Goal: Find specific page/section: Find specific page/section

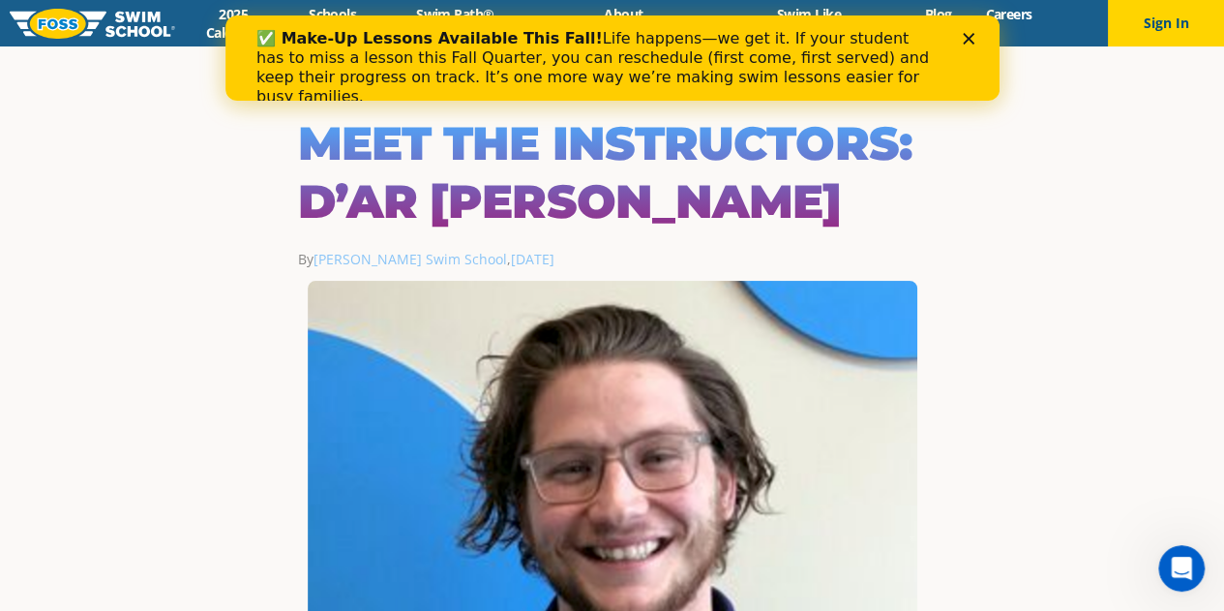
click at [53, 20] on img at bounding box center [92, 24] width 165 height 30
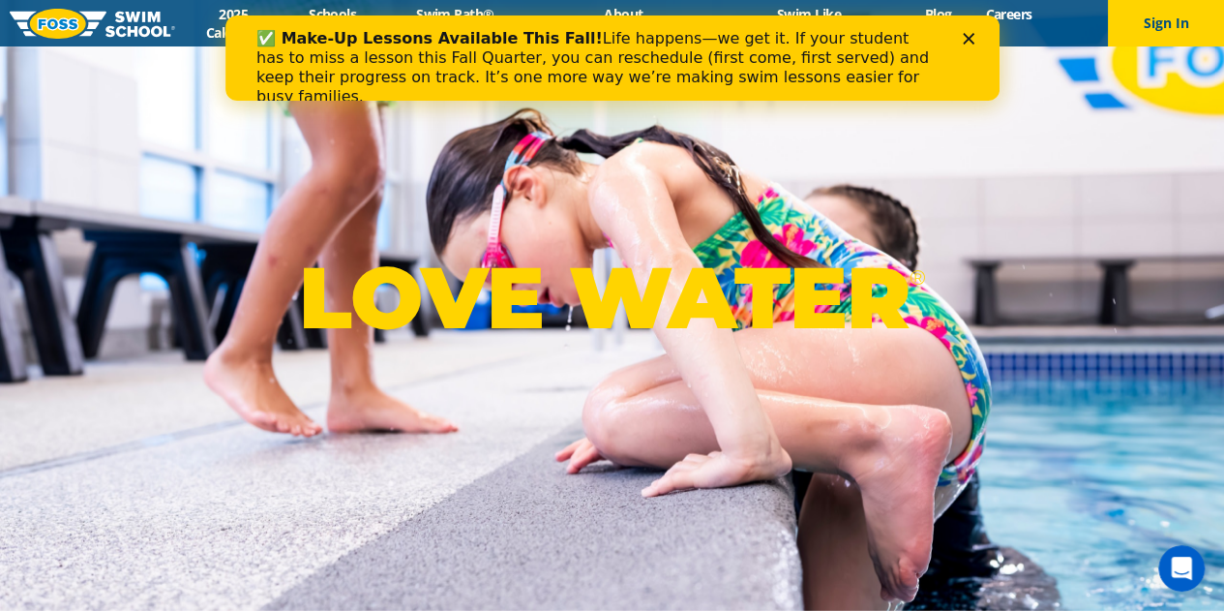
click at [962, 35] on icon "Close" at bounding box center [968, 39] width 12 height 12
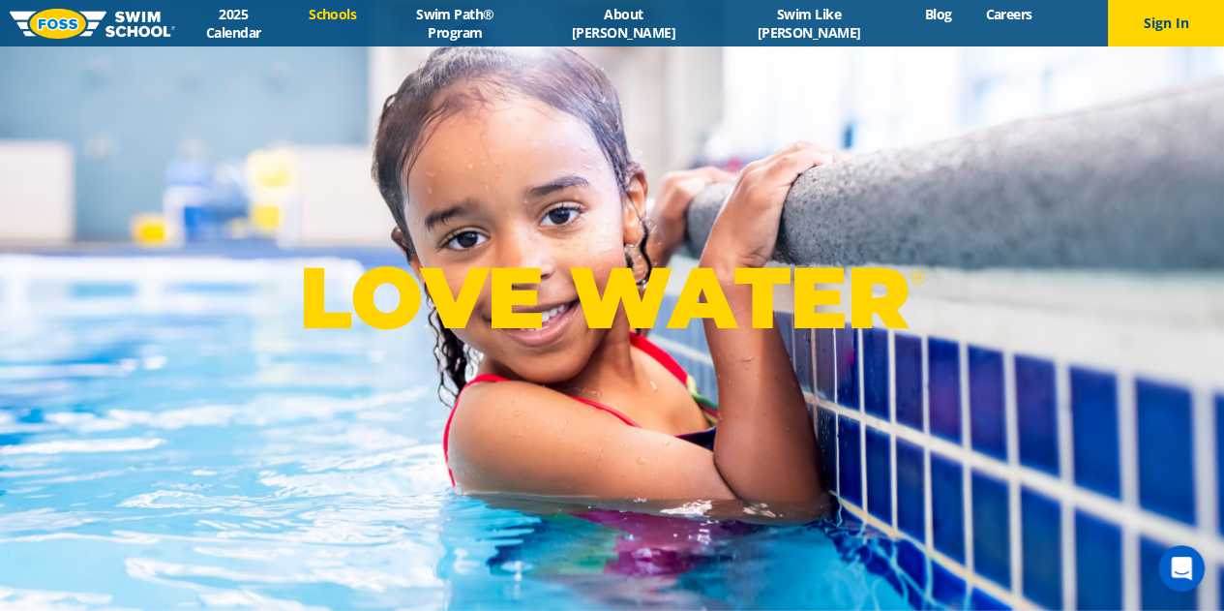
click at [373, 22] on link "Schools" at bounding box center [332, 14] width 81 height 18
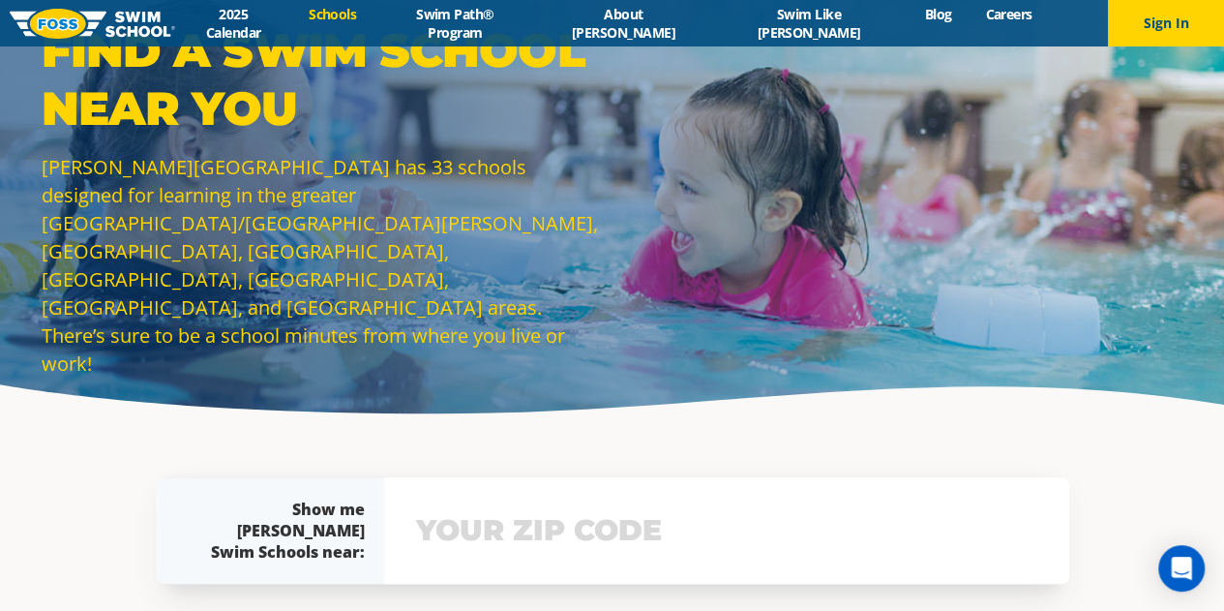
click at [582, 541] on input "text" at bounding box center [726, 530] width 631 height 56
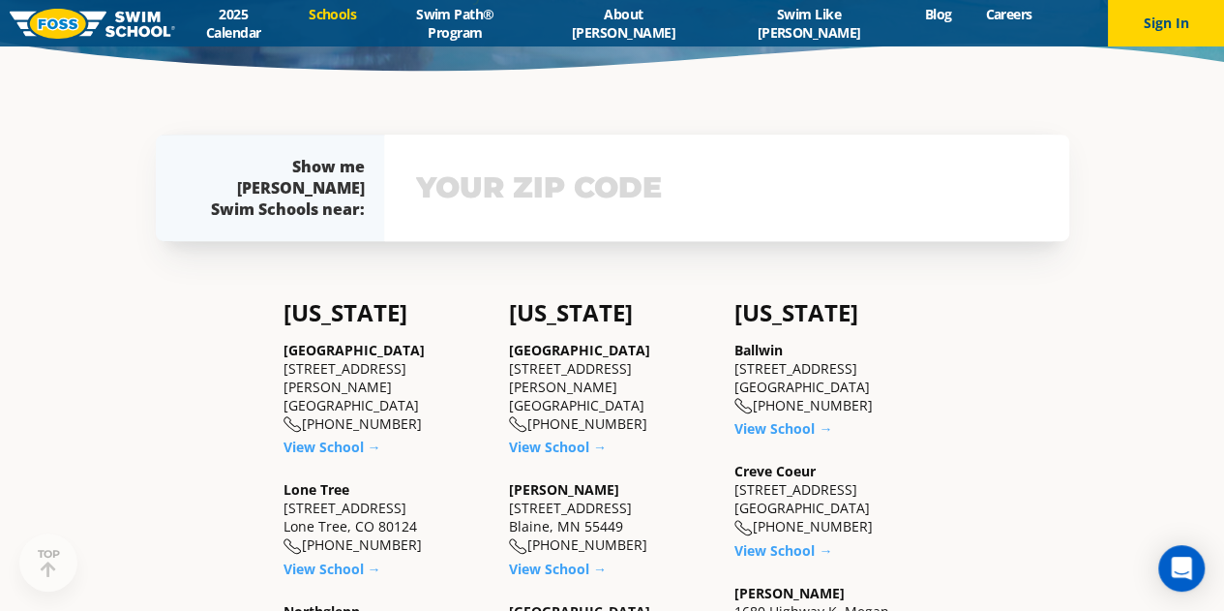
scroll to position [379, 0]
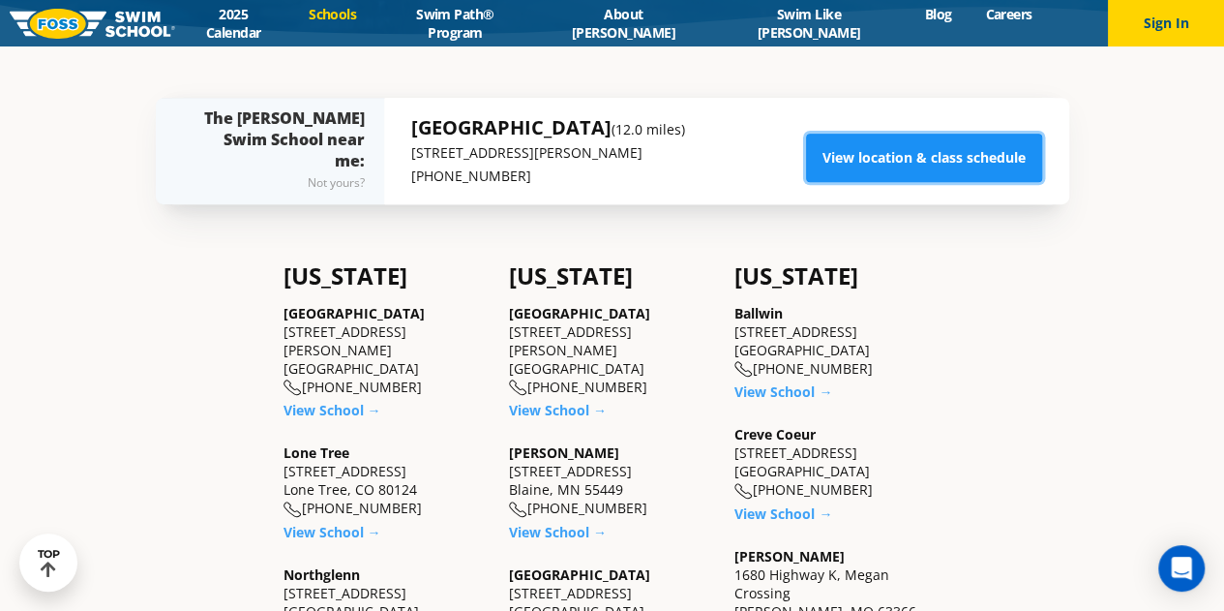
click at [951, 161] on link "View location & class schedule" at bounding box center [924, 158] width 236 height 48
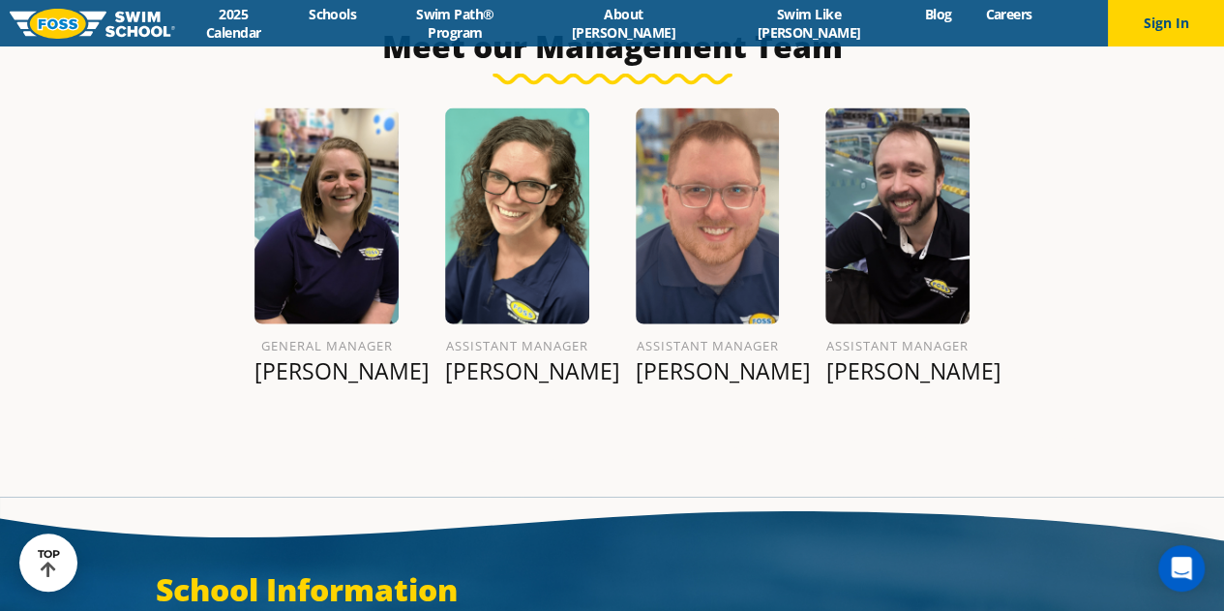
scroll to position [2139, 0]
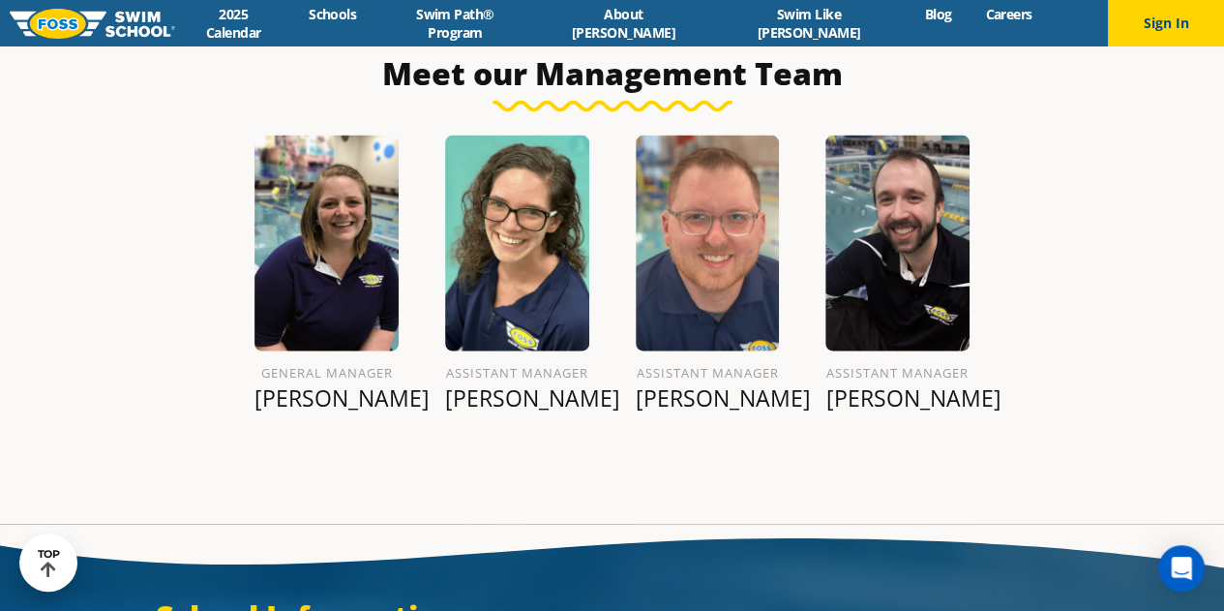
click at [728, 243] on img at bounding box center [708, 243] width 144 height 216
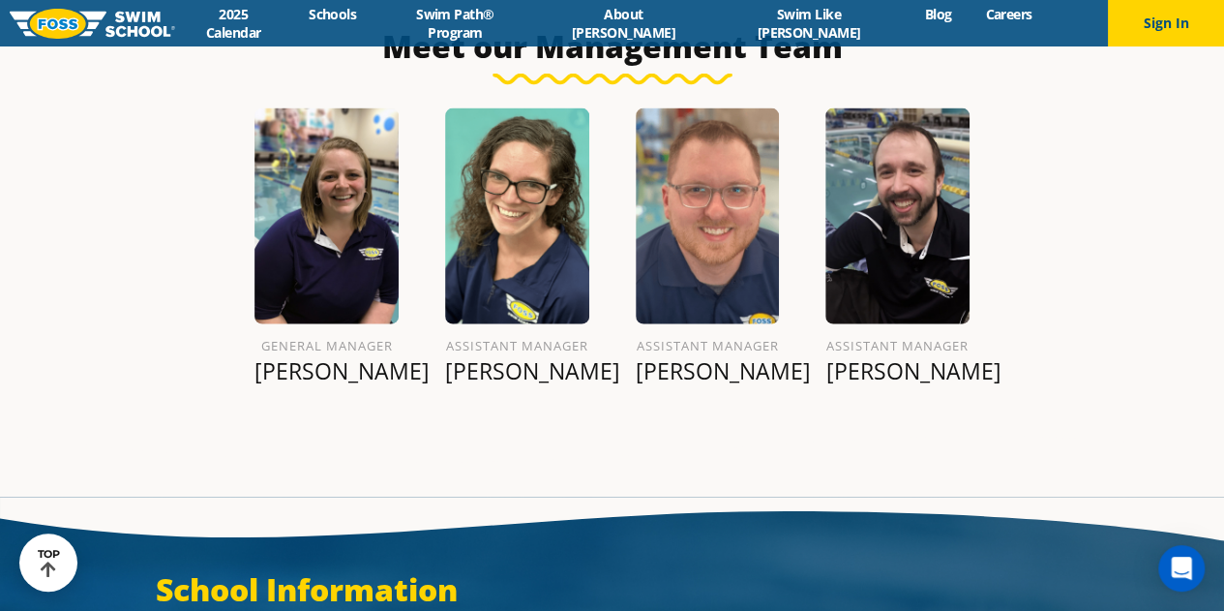
scroll to position [2193, 0]
